Goal: Use online tool/utility: Utilize a website feature to perform a specific function

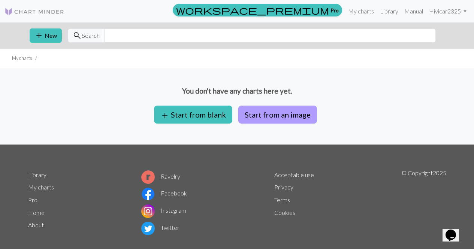
click at [280, 114] on button "Start from an image" at bounding box center [277, 115] width 79 height 18
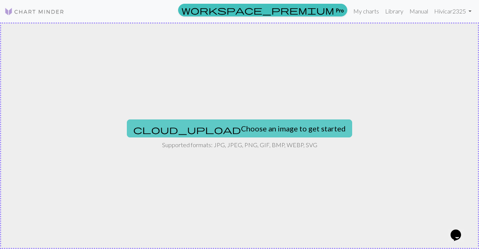
click at [279, 125] on button "cloud_upload Choose an image to get started" at bounding box center [239, 128] width 225 height 18
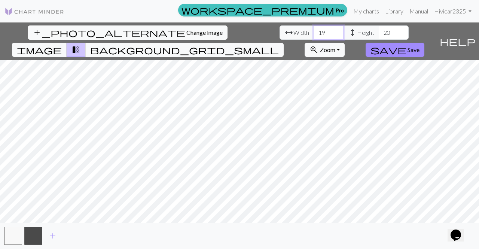
click at [314, 30] on input "19" at bounding box center [329, 32] width 30 height 14
type input "1"
type input "12"
click at [379, 31] on input "20" at bounding box center [394, 32] width 30 height 14
type input "2"
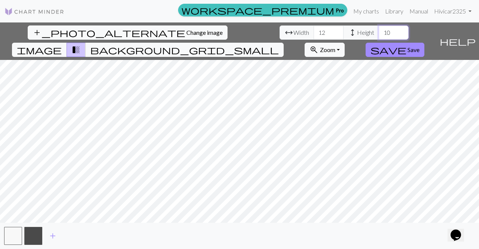
type input "1"
type input "3"
click at [314, 34] on input "12" at bounding box center [329, 32] width 30 height 14
type input "1"
type input "30"
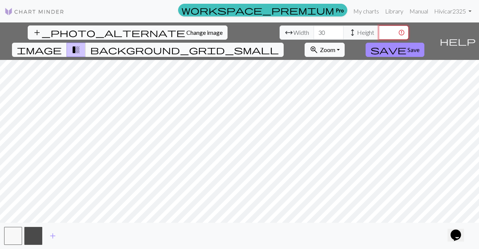
click at [379, 32] on input "number" at bounding box center [394, 32] width 30 height 14
type input "3"
click at [314, 34] on input "30" at bounding box center [329, 32] width 30 height 14
type input "300"
click at [379, 29] on input "number" at bounding box center [394, 32] width 30 height 14
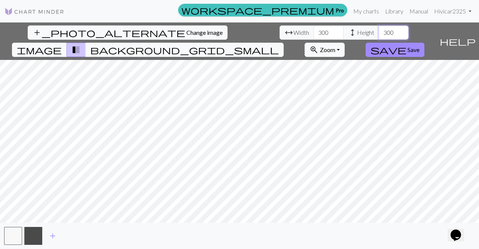
type input "300"
click at [336, 46] on span "Zoom" at bounding box center [327, 49] width 15 height 7
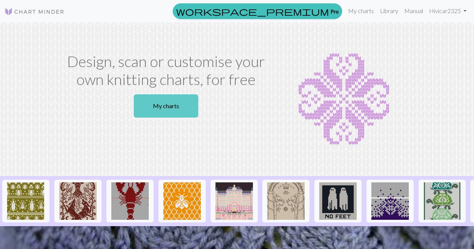
click at [186, 109] on link "My charts" at bounding box center [166, 105] width 64 height 23
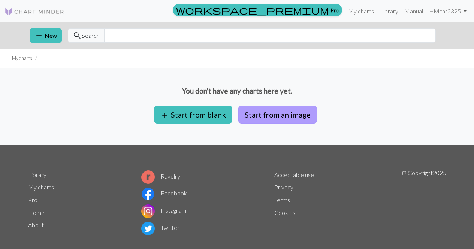
click at [286, 111] on button "Start from an image" at bounding box center [277, 115] width 79 height 18
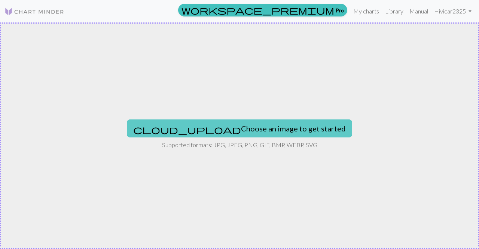
click at [283, 126] on button "cloud_upload Choose an image to get started" at bounding box center [239, 128] width 225 height 18
click at [209, 131] on button "cloud_upload Choose an image to get started" at bounding box center [239, 128] width 225 height 18
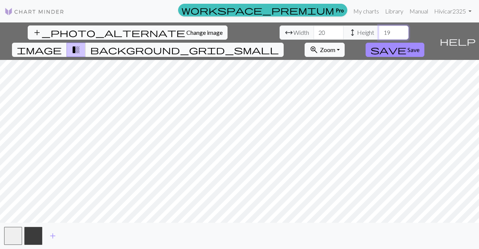
click at [379, 36] on input "19" at bounding box center [394, 32] width 30 height 14
type input "1"
click at [279, 45] on span "background_grid_small" at bounding box center [184, 50] width 189 height 10
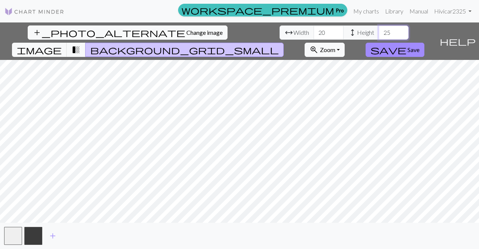
click at [379, 32] on input "25" at bounding box center [394, 32] width 30 height 14
type input "2"
type input "3"
type input "25"
click at [37, 237] on button "button" at bounding box center [33, 236] width 18 height 18
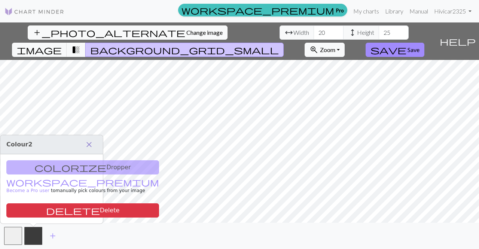
click at [87, 143] on span "close" at bounding box center [89, 144] width 9 height 10
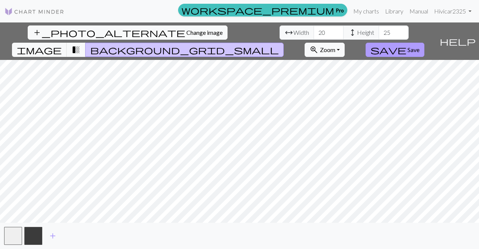
click at [407, 45] on span "save" at bounding box center [389, 50] width 36 height 10
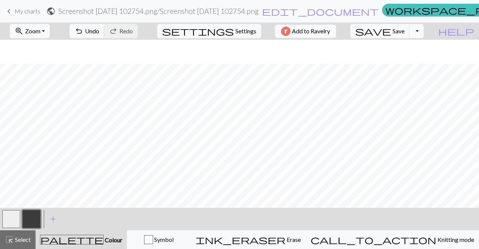
scroll to position [58, 0]
click at [13, 217] on button "button" at bounding box center [11, 219] width 18 height 18
click at [34, 218] on button "button" at bounding box center [31, 219] width 18 height 18
click at [9, 213] on button "button" at bounding box center [11, 219] width 18 height 18
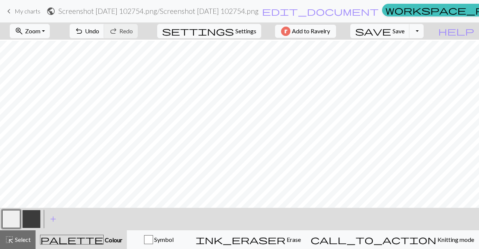
click at [31, 217] on button "button" at bounding box center [31, 219] width 18 height 18
click at [18, 216] on button "button" at bounding box center [11, 219] width 18 height 18
click at [33, 221] on button "button" at bounding box center [31, 219] width 18 height 18
click at [9, 223] on button "button" at bounding box center [11, 219] width 18 height 18
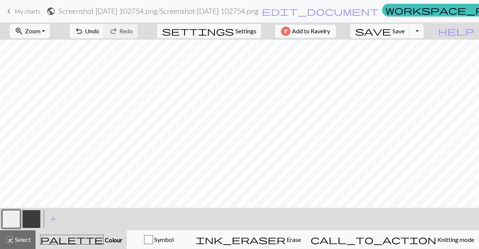
click at [27, 222] on button "button" at bounding box center [31, 219] width 18 height 18
click at [227, 29] on span "settings" at bounding box center [198, 31] width 72 height 10
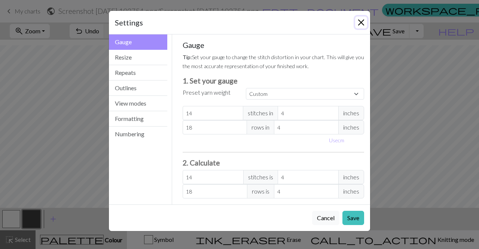
click at [360, 22] on button "Close" at bounding box center [361, 22] width 12 height 12
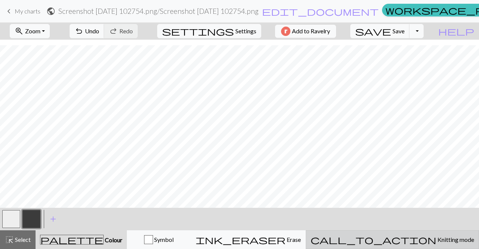
click at [437, 239] on span "Knitting mode" at bounding box center [456, 239] width 38 height 7
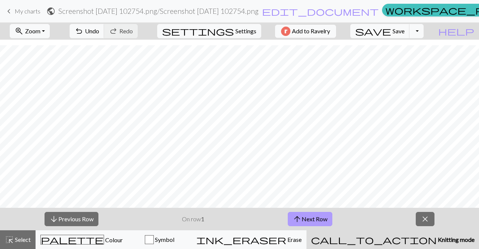
click at [305, 217] on button "arrow_upward Next Row" at bounding box center [310, 219] width 45 height 14
click at [317, 220] on button "arrow_upward Next Row" at bounding box center [310, 219] width 45 height 14
click at [311, 224] on button "arrow_upward Next Row" at bounding box center [310, 219] width 45 height 14
click at [302, 221] on span "arrow_upward" at bounding box center [297, 219] width 9 height 10
click at [324, 217] on button "arrow_upward Next Row" at bounding box center [310, 219] width 45 height 14
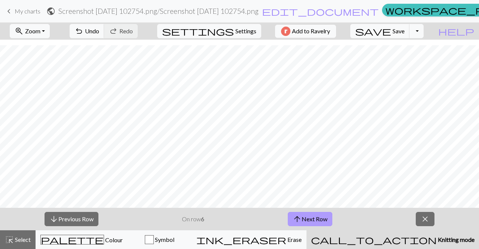
click at [324, 217] on button "arrow_upward Next Row" at bounding box center [310, 219] width 45 height 14
click at [320, 217] on button "arrow_upward Next Row" at bounding box center [310, 219] width 45 height 14
click at [306, 218] on button "arrow_upward Next Row" at bounding box center [310, 219] width 45 height 14
click at [296, 11] on span "edit_document" at bounding box center [320, 11] width 117 height 10
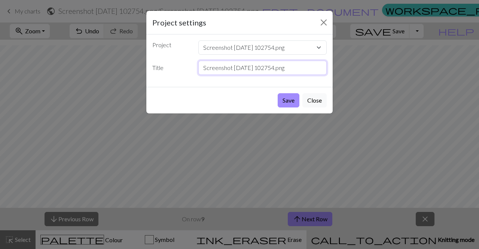
click at [303, 69] on input "Screenshot 2025-09-01 102754.png" at bounding box center [263, 68] width 129 height 14
type input "S"
type input "I"
type input "M swatch"
click at [287, 100] on button "Save" at bounding box center [289, 100] width 22 height 14
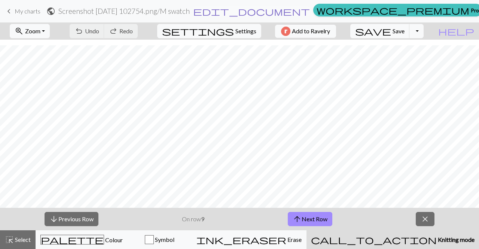
click at [259, 12] on span "edit_document" at bounding box center [251, 11] width 117 height 10
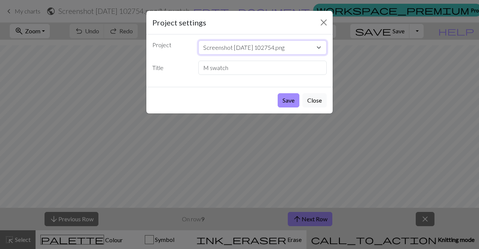
drag, startPoint x: 272, startPoint y: 42, endPoint x: 281, endPoint y: 48, distance: 10.5
click at [281, 48] on select "Screenshot 2025-09-01 102754.png" at bounding box center [263, 47] width 129 height 14
click at [306, 45] on select "Screenshot 2025-09-01 102754.png" at bounding box center [263, 47] width 129 height 14
click at [322, 28] on button "Close" at bounding box center [324, 22] width 12 height 12
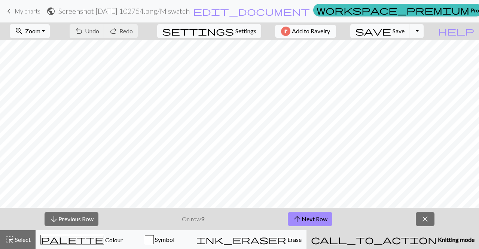
scroll to position [0, 0]
click at [307, 212] on button "arrow_upward Next Row" at bounding box center [310, 219] width 45 height 14
click at [316, 227] on div "arrow_downward Previous Row On row 10 arrow_upward Next Row close" at bounding box center [239, 219] width 479 height 22
click at [314, 215] on button "arrow_upward Next Row" at bounding box center [311, 219] width 45 height 14
click at [301, 216] on span "arrow_upward" at bounding box center [298, 219] width 9 height 10
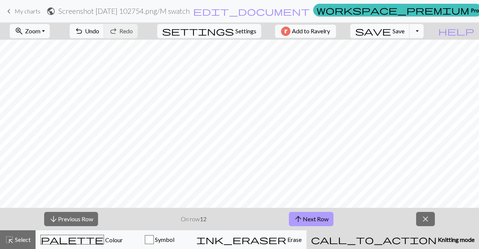
click at [312, 222] on button "arrow_upward Next Row" at bounding box center [311, 219] width 45 height 14
click at [314, 216] on button "arrow_upward Next Row" at bounding box center [311, 219] width 45 height 14
click at [321, 221] on button "arrow_upward Next Row" at bounding box center [311, 219] width 45 height 14
click at [299, 220] on span "arrow_upward" at bounding box center [298, 219] width 9 height 10
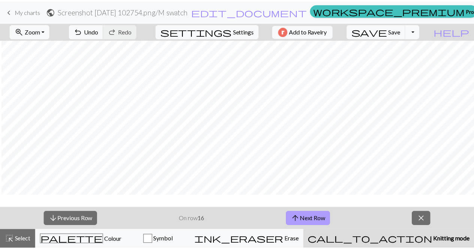
scroll to position [36, 1]
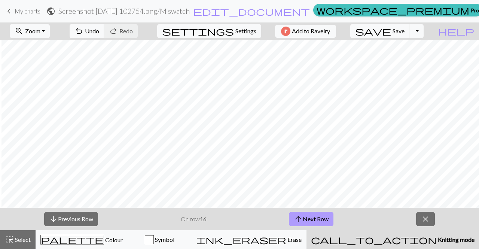
click at [322, 219] on button "arrow_upward Next Row" at bounding box center [311, 219] width 45 height 14
click at [325, 218] on button "arrow_upward Next Row" at bounding box center [311, 219] width 45 height 14
click at [316, 219] on button "arrow_upward Next Row" at bounding box center [311, 219] width 45 height 14
click at [317, 215] on button "arrow_upward Next Row" at bounding box center [311, 219] width 45 height 14
click at [28, 8] on span "My charts" at bounding box center [28, 10] width 26 height 7
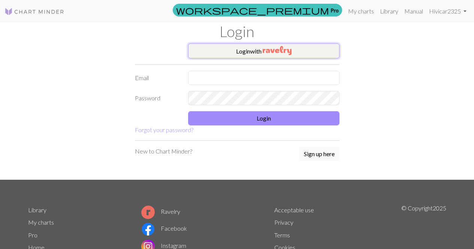
click at [225, 49] on button "Login with" at bounding box center [263, 50] width 151 height 15
click at [231, 43] on button "Login with" at bounding box center [263, 50] width 151 height 15
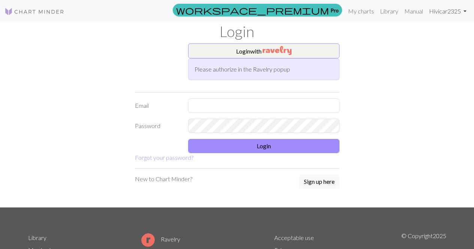
click at [435, 12] on link "Hi vicar2325" at bounding box center [447, 11] width 43 height 15
click at [385, 12] on link "Library" at bounding box center [389, 11] width 24 height 15
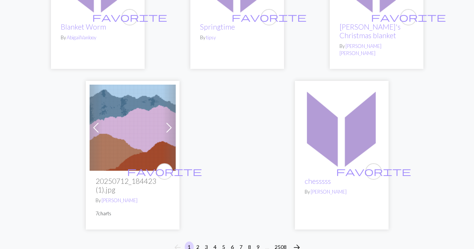
scroll to position [2517, 0]
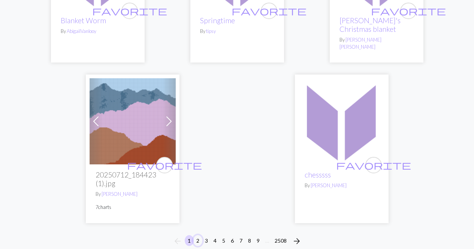
click at [193, 235] on button "2" at bounding box center [197, 240] width 9 height 11
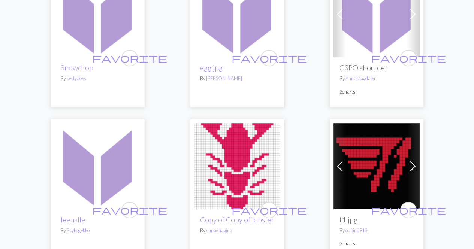
scroll to position [1492, 0]
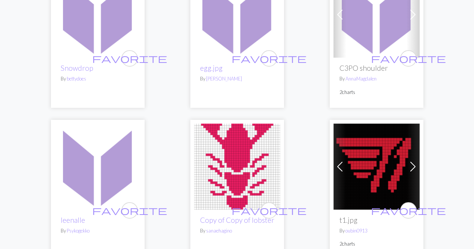
click at [260, 162] on img at bounding box center [237, 167] width 86 height 86
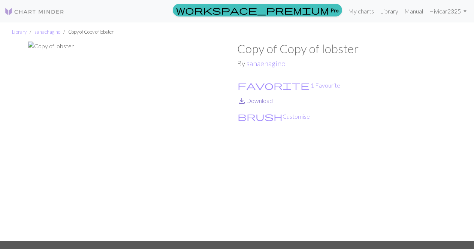
click at [256, 100] on link "save_alt Download" at bounding box center [255, 100] width 36 height 7
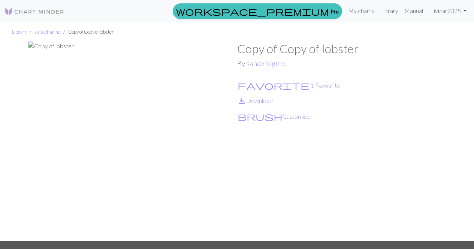
click at [158, 135] on img at bounding box center [132, 141] width 209 height 199
click at [272, 120] on button "brush Customise" at bounding box center [273, 117] width 73 height 10
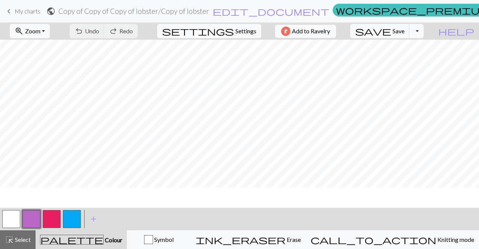
scroll to position [433, 0]
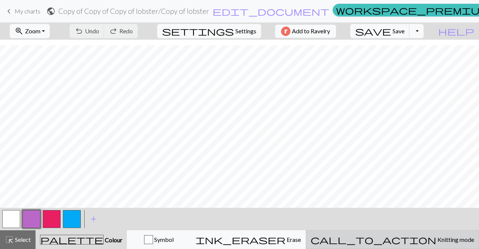
click at [403, 238] on span "call_to_action" at bounding box center [374, 239] width 126 height 10
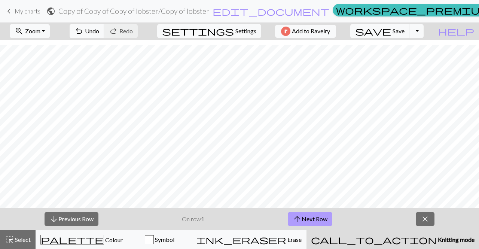
click at [307, 215] on button "arrow_upward Next Row" at bounding box center [310, 219] width 45 height 14
click at [305, 221] on button "arrow_upward Next Row" at bounding box center [310, 219] width 45 height 14
click at [311, 214] on button "arrow_upward Next Row" at bounding box center [310, 219] width 45 height 14
click at [316, 225] on button "arrow_upward Next Row" at bounding box center [310, 219] width 45 height 14
click at [300, 218] on span "arrow_upward" at bounding box center [297, 219] width 9 height 10
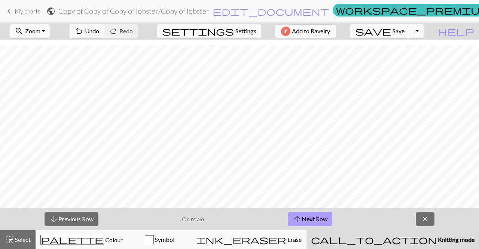
click at [315, 215] on button "arrow_upward Next Row" at bounding box center [310, 219] width 45 height 14
click at [319, 224] on button "arrow_upward Next Row" at bounding box center [310, 219] width 45 height 14
click at [317, 218] on button "arrow_upward Next Row" at bounding box center [310, 219] width 45 height 14
click at [303, 218] on span "arrow_upward" at bounding box center [298, 219] width 9 height 10
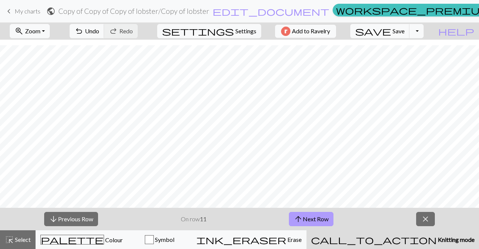
click at [303, 218] on span "arrow_upward" at bounding box center [298, 219] width 9 height 10
click at [296, 214] on span "arrow_upward" at bounding box center [298, 219] width 9 height 10
click at [306, 216] on button "arrow_upward Next Row" at bounding box center [311, 219] width 45 height 14
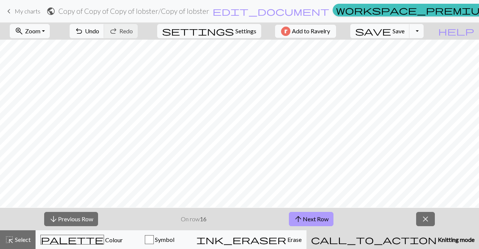
scroll to position [336, 0]
click at [309, 218] on button "arrow_upward Next Row" at bounding box center [311, 219] width 45 height 14
click at [310, 220] on button "arrow_upward Next Row" at bounding box center [311, 219] width 45 height 14
click at [308, 215] on button "arrow_upward Next Row" at bounding box center [311, 219] width 45 height 14
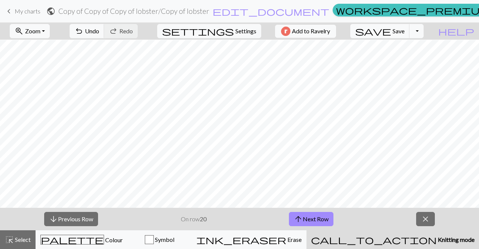
scroll to position [386, 0]
click at [297, 221] on span "arrow_upward" at bounding box center [298, 219] width 9 height 10
click at [307, 214] on button "arrow_upward Next Row" at bounding box center [311, 219] width 45 height 14
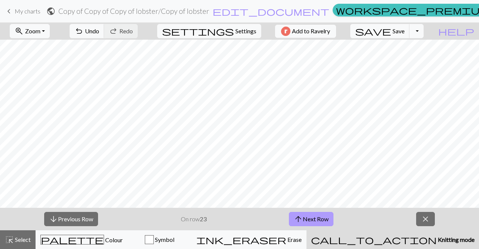
click at [298, 221] on span "arrow_upward" at bounding box center [298, 219] width 9 height 10
click at [327, 222] on button "arrow_upward Next Row" at bounding box center [311, 219] width 45 height 14
click at [301, 216] on span "arrow_upward" at bounding box center [298, 219] width 9 height 10
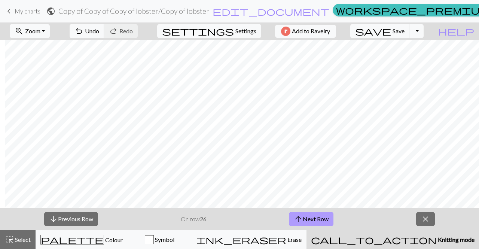
click at [310, 216] on button "arrow_upward Next Row" at bounding box center [311, 219] width 45 height 14
